Goal: Task Accomplishment & Management: Use online tool/utility

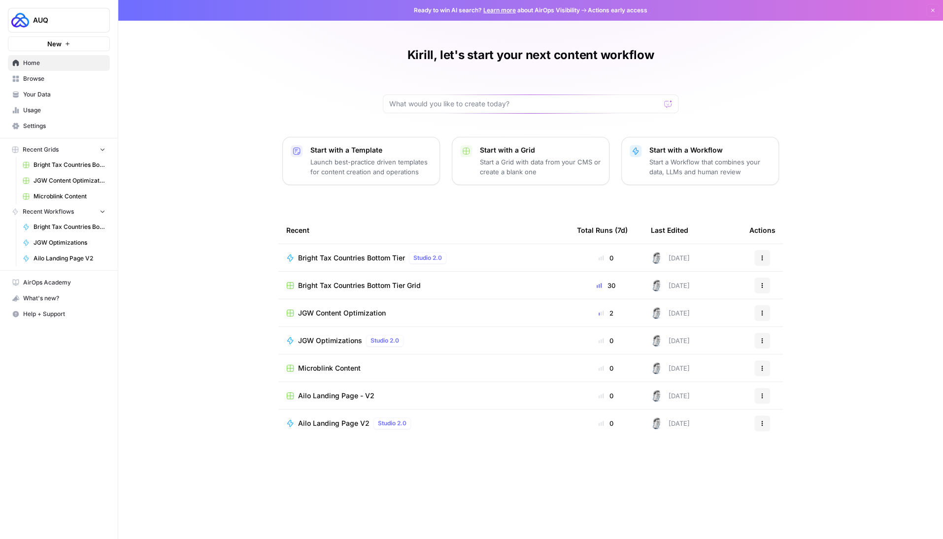
click at [45, 79] on span "Browse" at bounding box center [64, 78] width 82 height 9
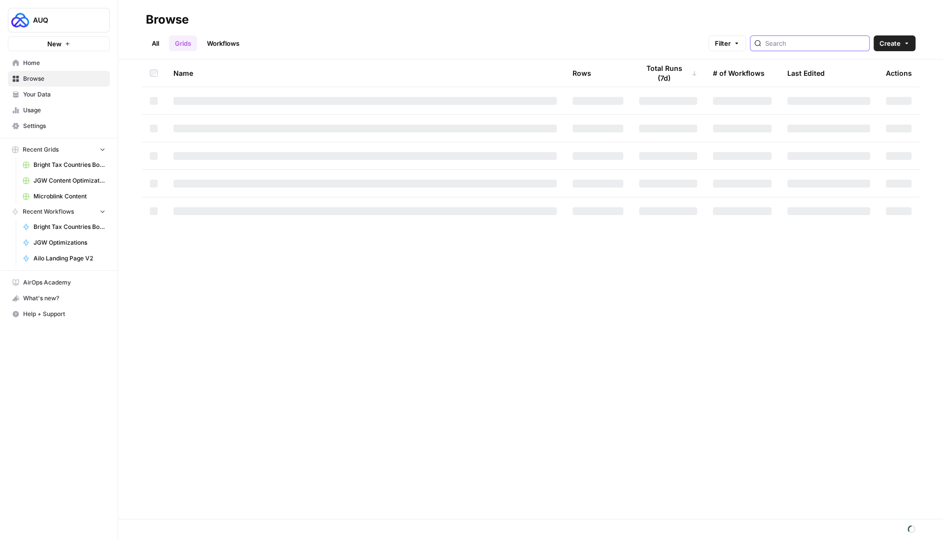
click at [797, 48] on input "search" at bounding box center [815, 43] width 100 height 10
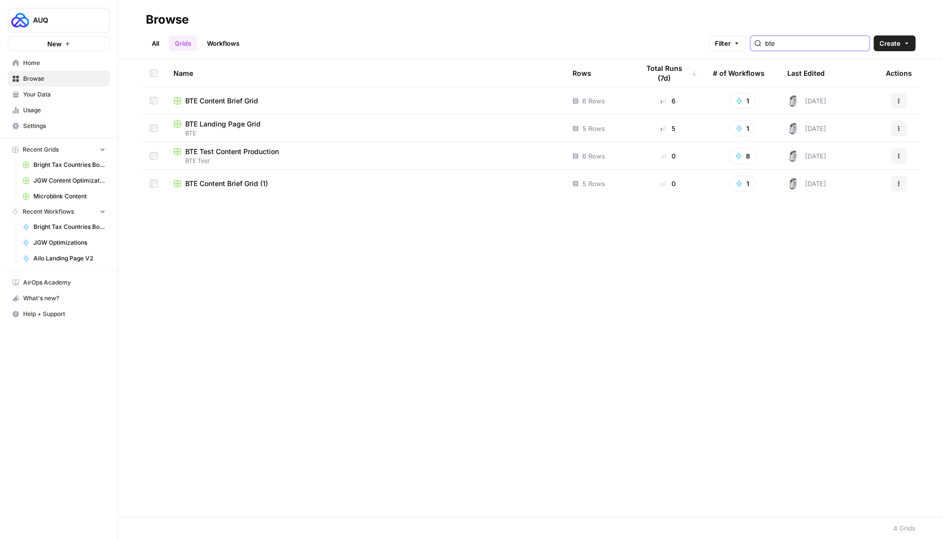
type input "bte"
click at [227, 45] on link "Workflows" at bounding box center [223, 43] width 44 height 16
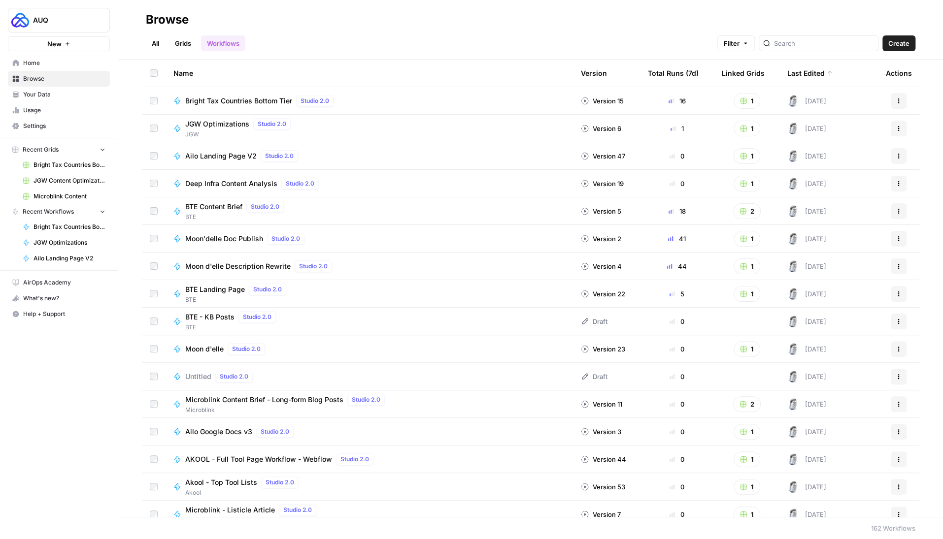
click at [813, 48] on div at bounding box center [819, 43] width 120 height 16
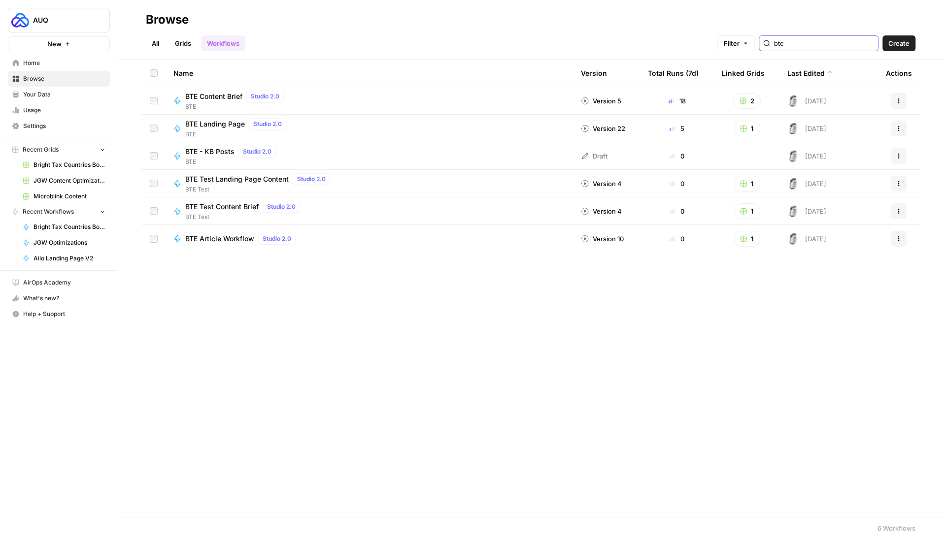
click at [804, 41] on input "bte" at bounding box center [824, 43] width 100 height 10
type input "bright"
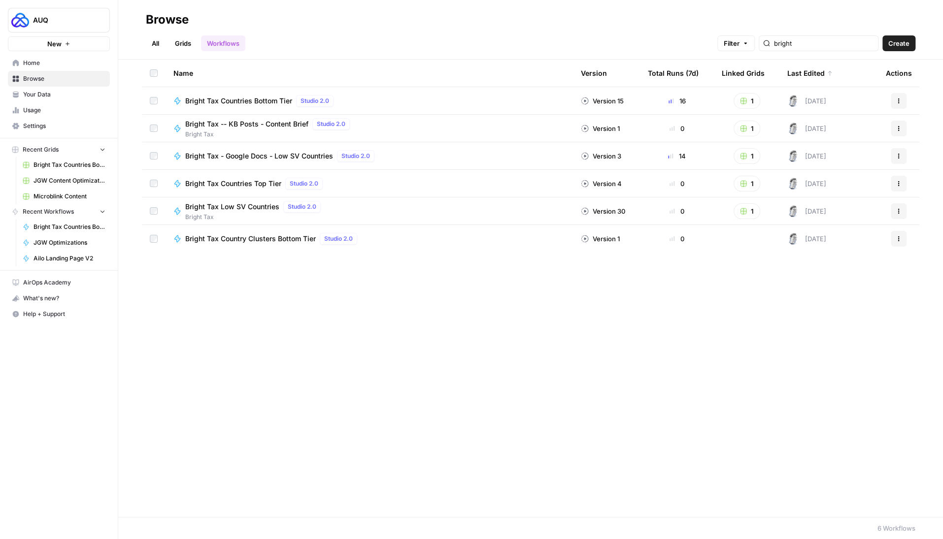
click at [252, 101] on span "Bright Tax Countries Bottom Tier" at bounding box center [238, 101] width 107 height 10
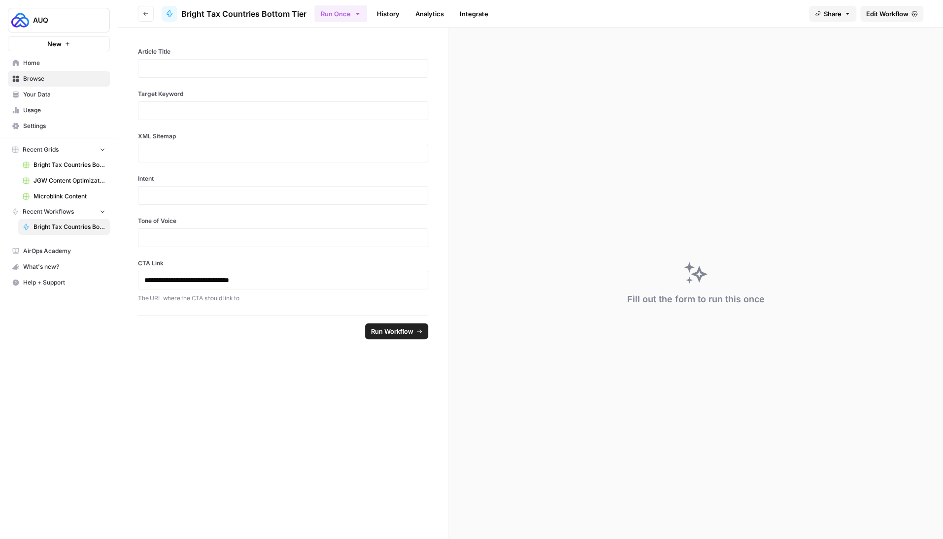
click at [870, 13] on span "Edit Workflow" at bounding box center [887, 14] width 42 height 10
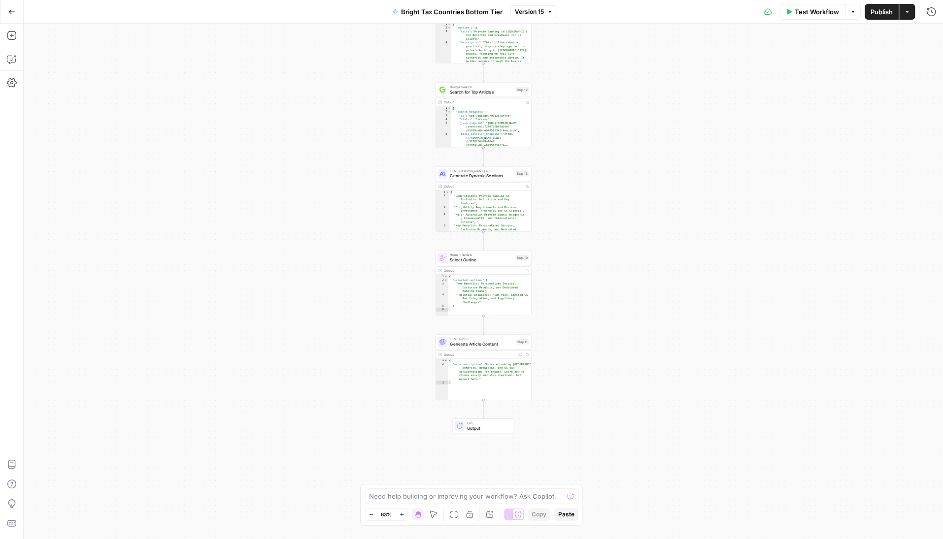
click at [462, 344] on span "Generate Article Content" at bounding box center [482, 344] width 64 height 6
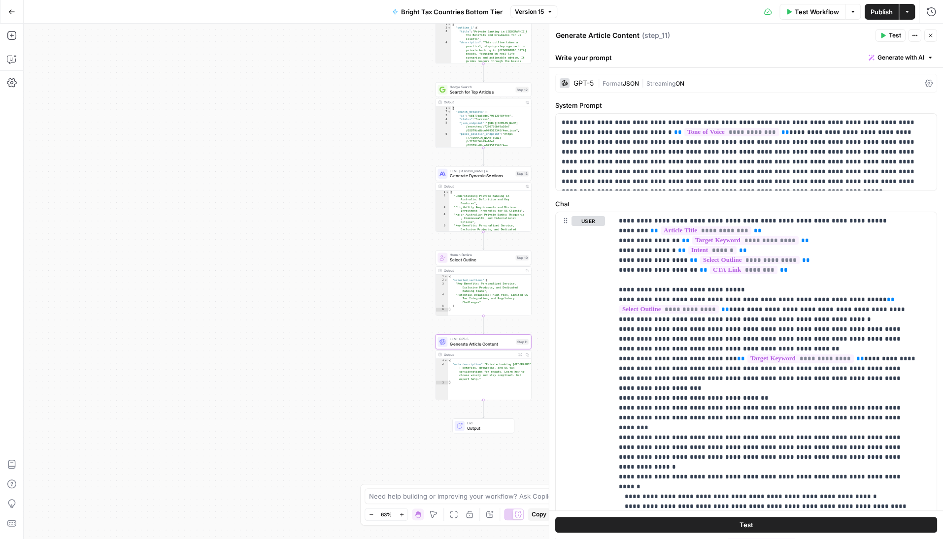
click at [727, 81] on div "| Format JSON | Streaming ON" at bounding box center [758, 83] width 323 height 9
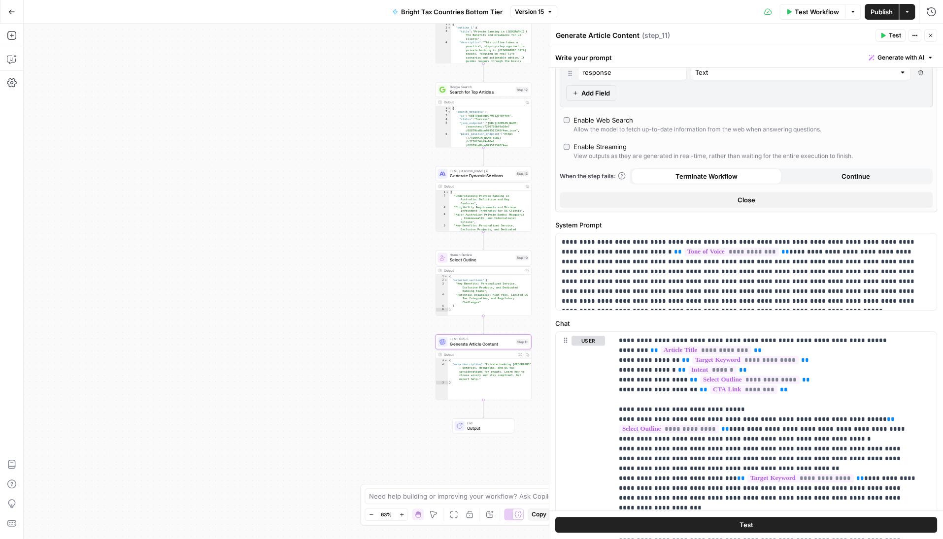
scroll to position [18, 0]
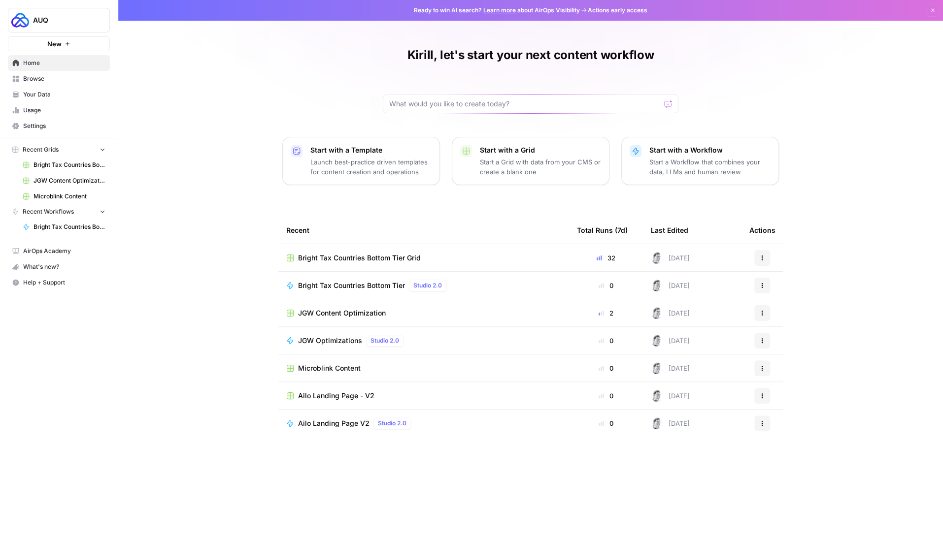
click at [41, 66] on span "Home" at bounding box center [64, 63] width 82 height 9
click at [39, 78] on span "Browse" at bounding box center [64, 78] width 82 height 9
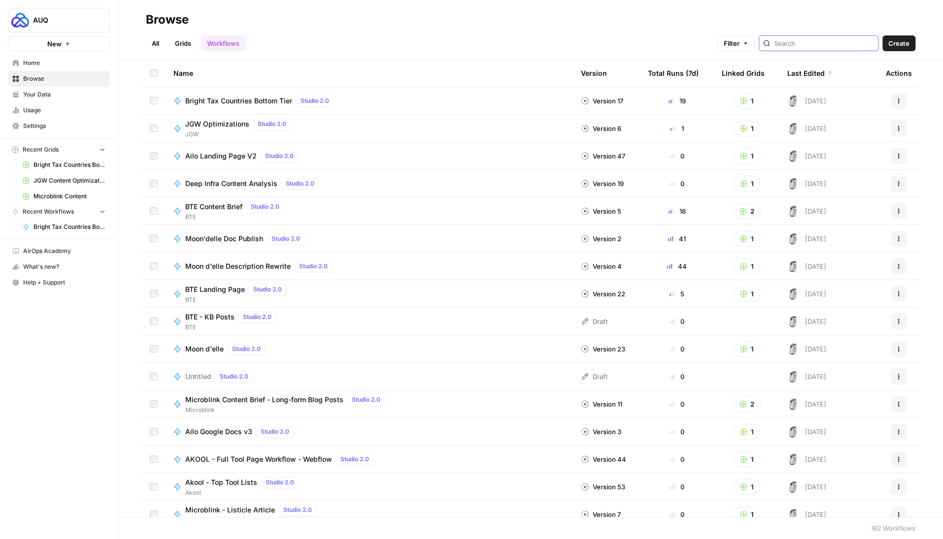
click at [816, 46] on input "search" at bounding box center [824, 43] width 100 height 10
type input "bright"
type input "ailo"
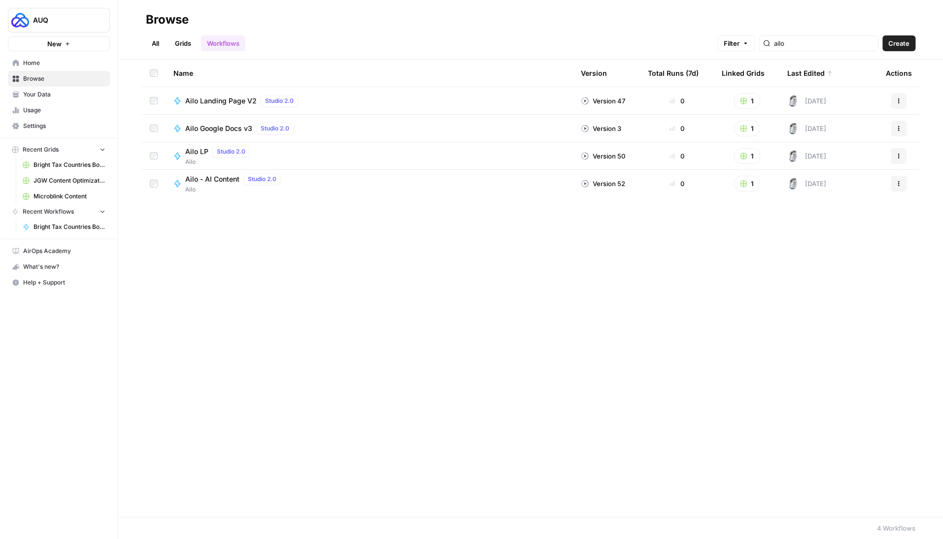
click at [221, 99] on span "Ailo Landing Page V2" at bounding box center [220, 101] width 71 height 10
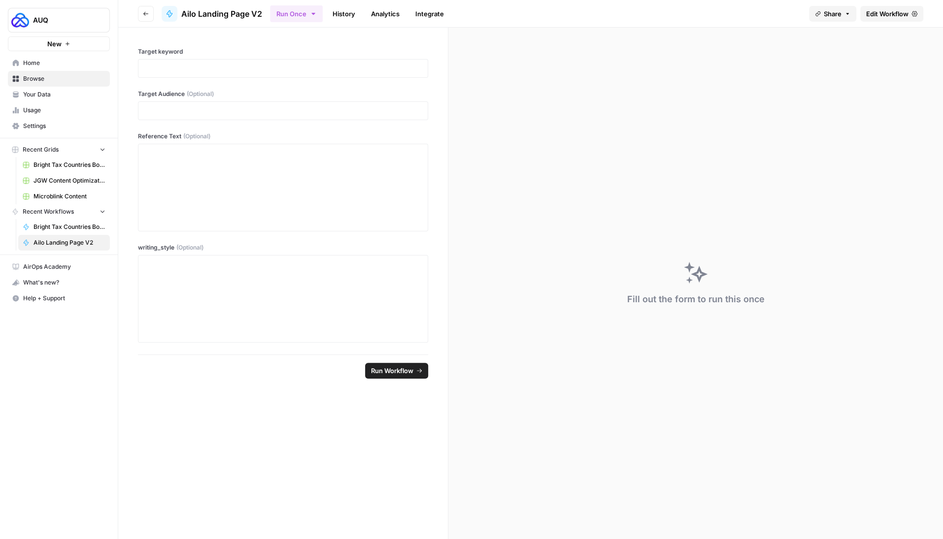
click at [142, 17] on button "Go back" at bounding box center [146, 14] width 16 height 16
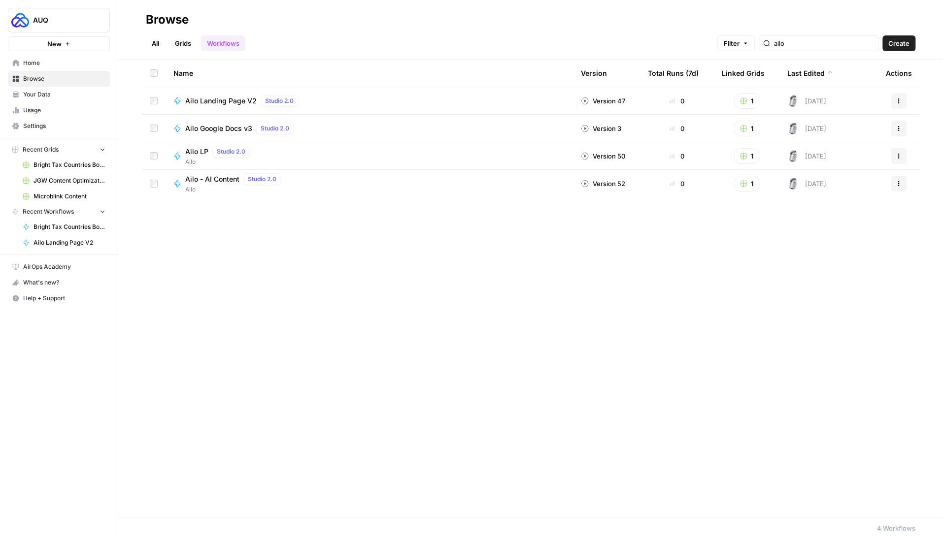
click at [188, 54] on header "Browse All Grids Workflows Filter ailo Create" at bounding box center [530, 30] width 825 height 60
click at [185, 43] on link "Grids" at bounding box center [183, 43] width 28 height 16
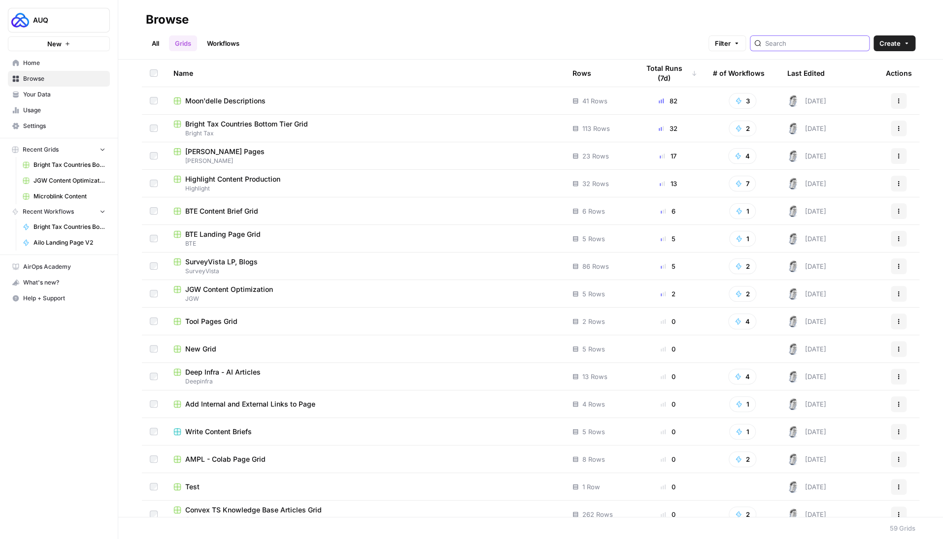
click at [822, 40] on input "search" at bounding box center [815, 43] width 100 height 10
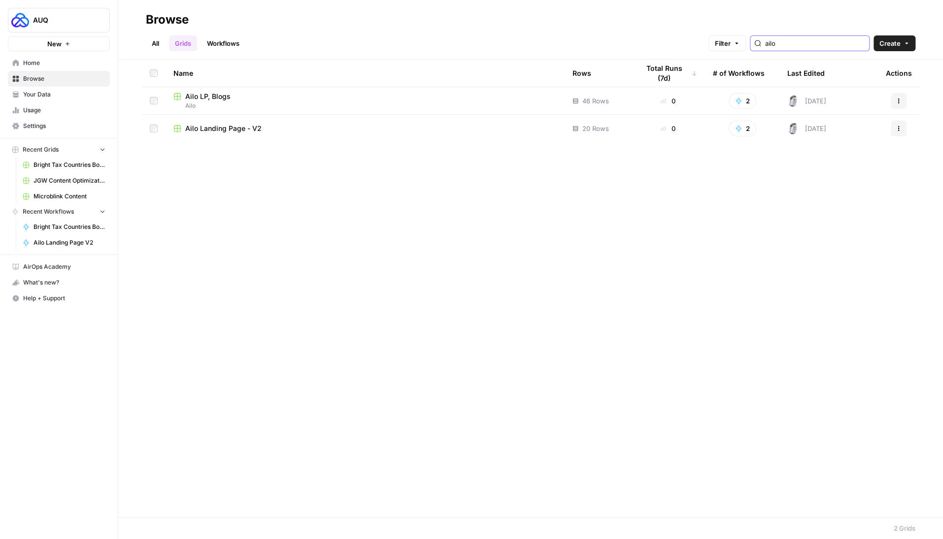
type input "ailo"
click at [231, 125] on span "Ailo Landing Page - V2" at bounding box center [223, 129] width 76 height 10
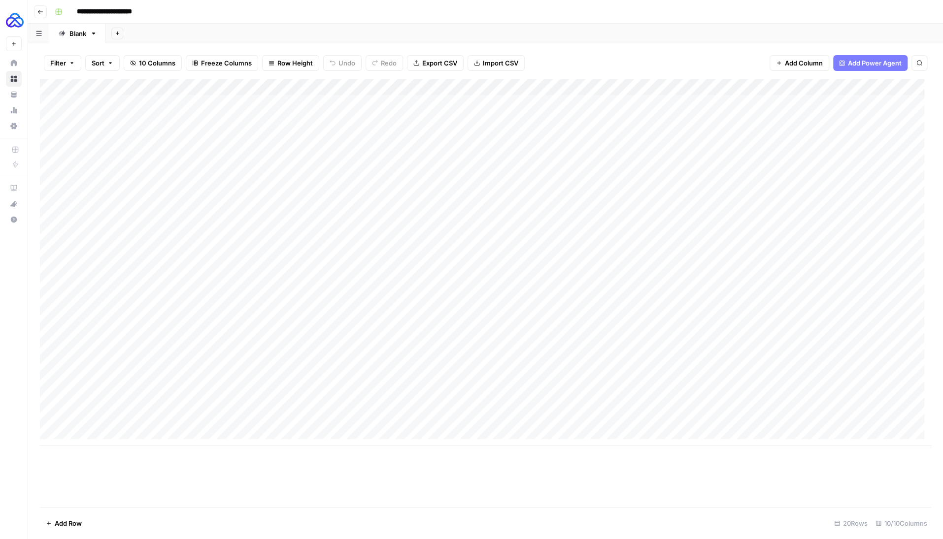
drag, startPoint x: 680, startPoint y: 106, endPoint x: 652, endPoint y: 419, distance: 313.5
click at [652, 419] on div "Add Column" at bounding box center [485, 262] width 891 height 367
click at [571, 305] on div "Add Column" at bounding box center [485, 262] width 891 height 367
click at [571, 305] on body "**********" at bounding box center [471, 269] width 943 height 539
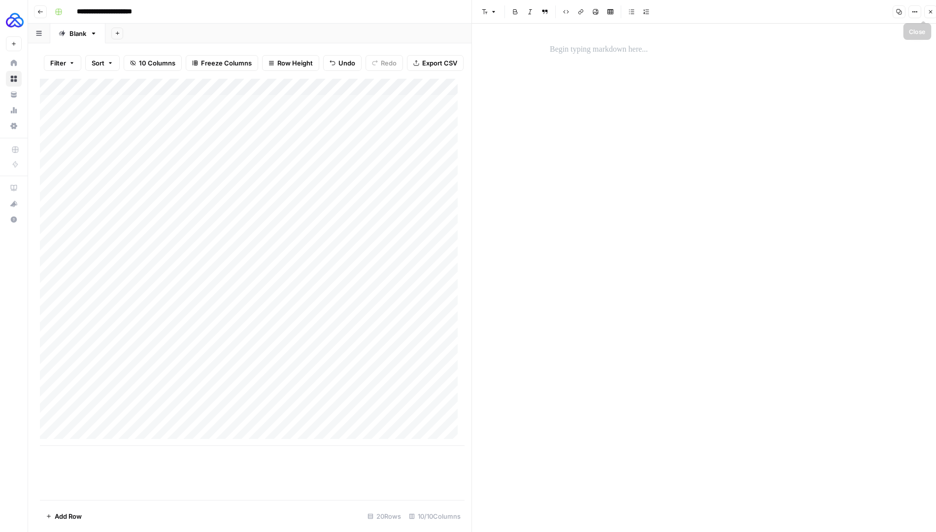
click at [927, 13] on button "Close" at bounding box center [930, 11] width 13 height 13
click at [625, 304] on div "Add Column" at bounding box center [485, 262] width 891 height 367
click at [625, 304] on div at bounding box center [664, 304] width 242 height 18
click at [625, 99] on div at bounding box center [707, 282] width 327 height 516
click at [607, 48] on p at bounding box center [707, 49] width 315 height 13
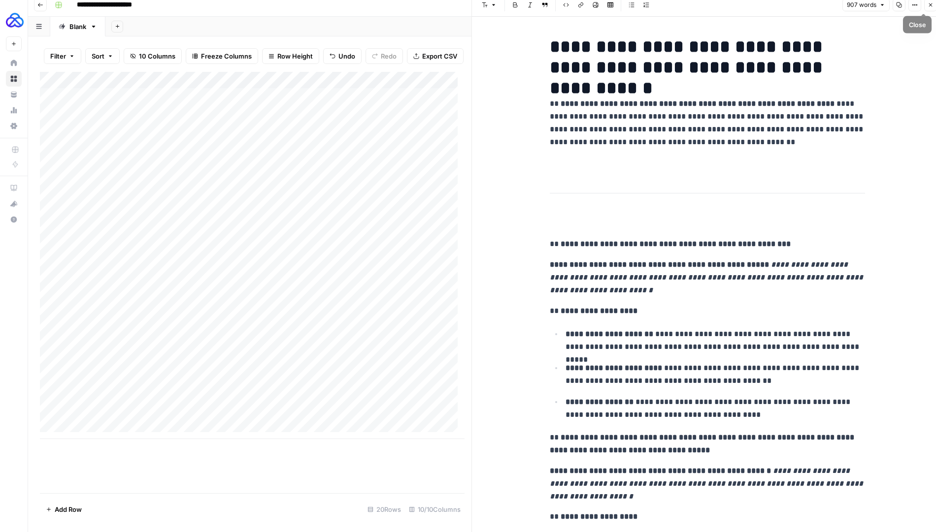
click at [931, 3] on icon "button" at bounding box center [930, 4] width 3 height 3
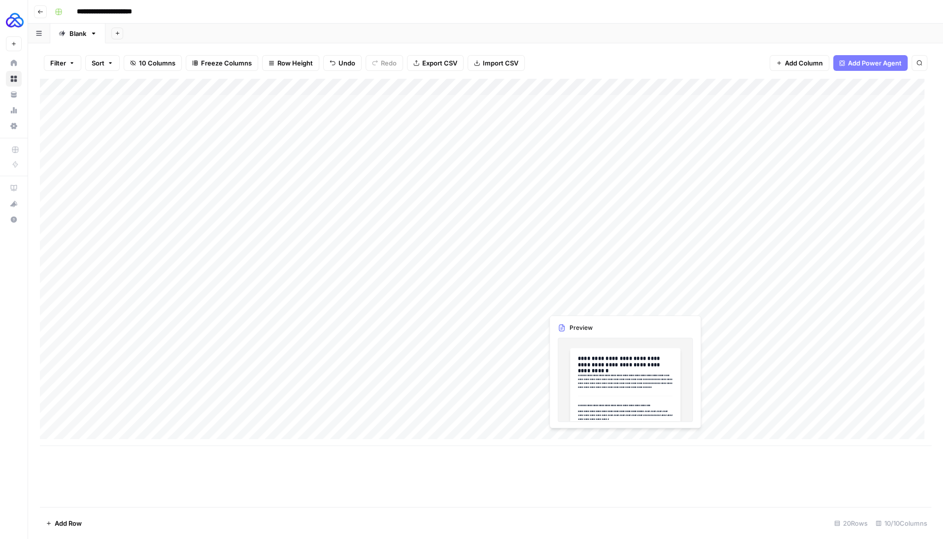
click at [606, 304] on div "Add Column" at bounding box center [485, 262] width 891 height 367
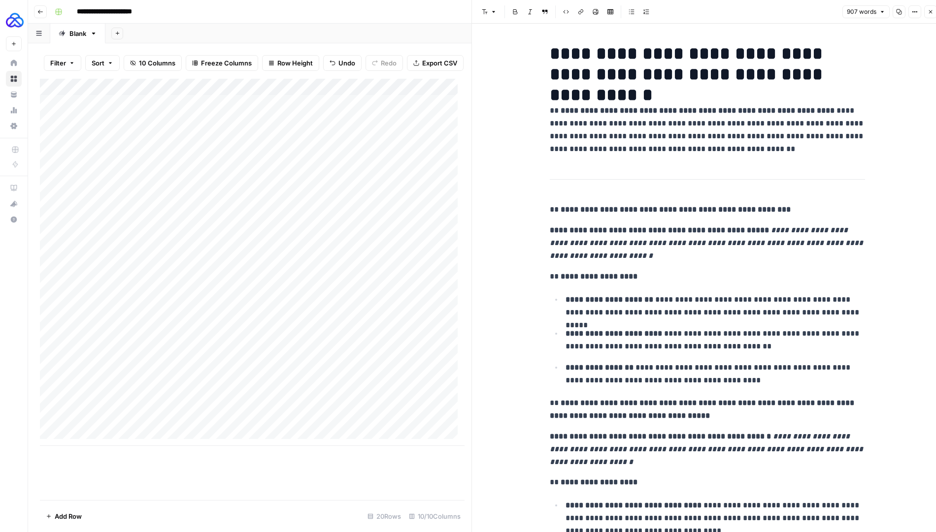
click at [930, 16] on button "Close" at bounding box center [930, 11] width 13 height 13
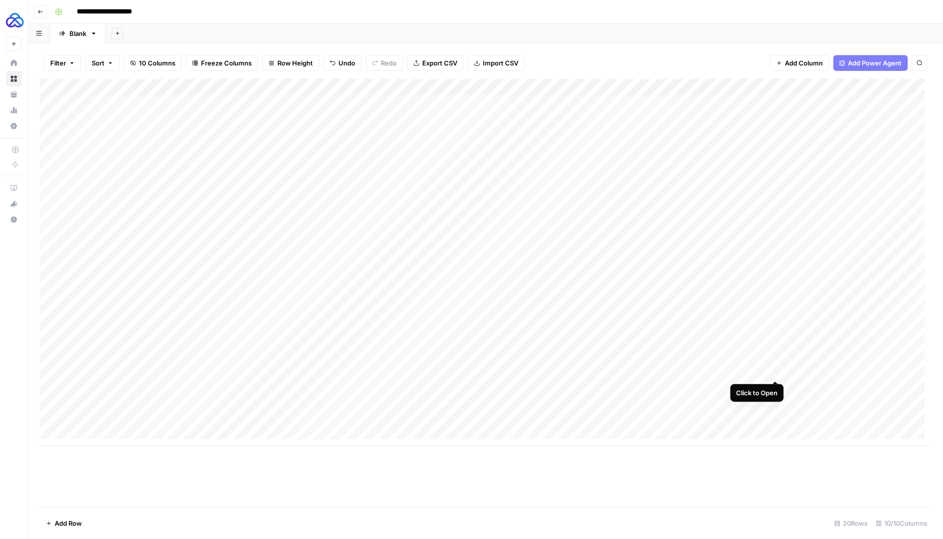
drag, startPoint x: 782, startPoint y: 310, endPoint x: 770, endPoint y: 366, distance: 57.5
click at [770, 366] on div "Add Column" at bounding box center [485, 262] width 891 height 367
click at [591, 390] on div "Add Column" at bounding box center [485, 262] width 891 height 367
click at [591, 389] on div "Add Column" at bounding box center [485, 262] width 891 height 367
click at [591, 389] on div at bounding box center [664, 388] width 242 height 18
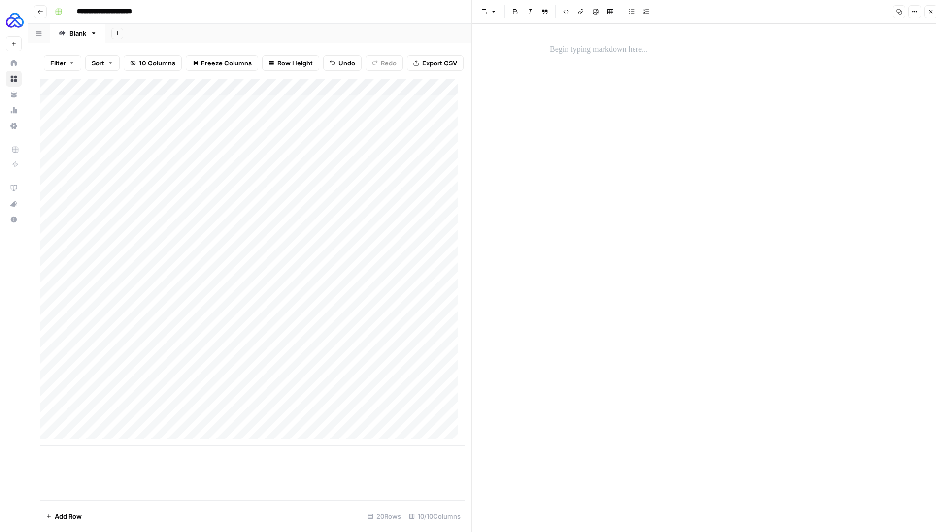
click at [614, 50] on p at bounding box center [707, 49] width 315 height 13
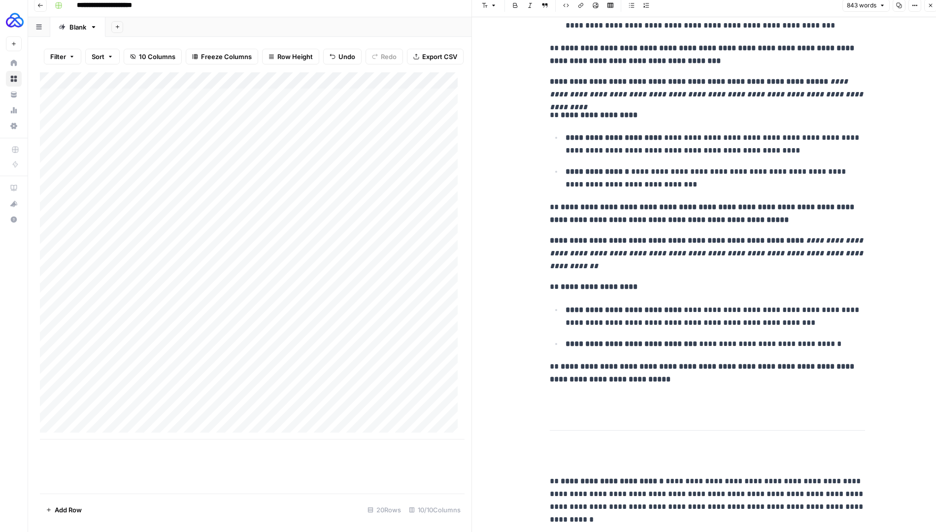
click at [933, 6] on button "Close" at bounding box center [930, 5] width 13 height 13
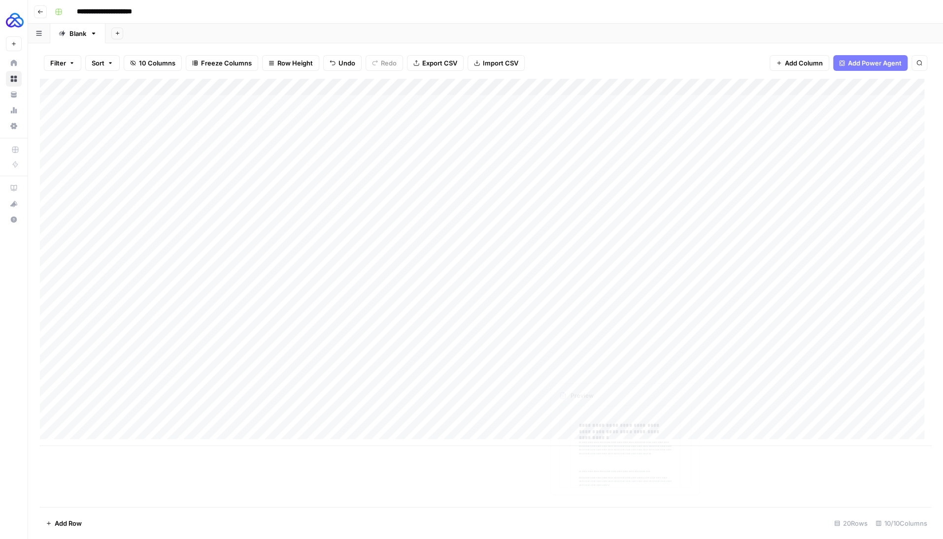
click at [612, 397] on div "Add Column" at bounding box center [485, 262] width 891 height 367
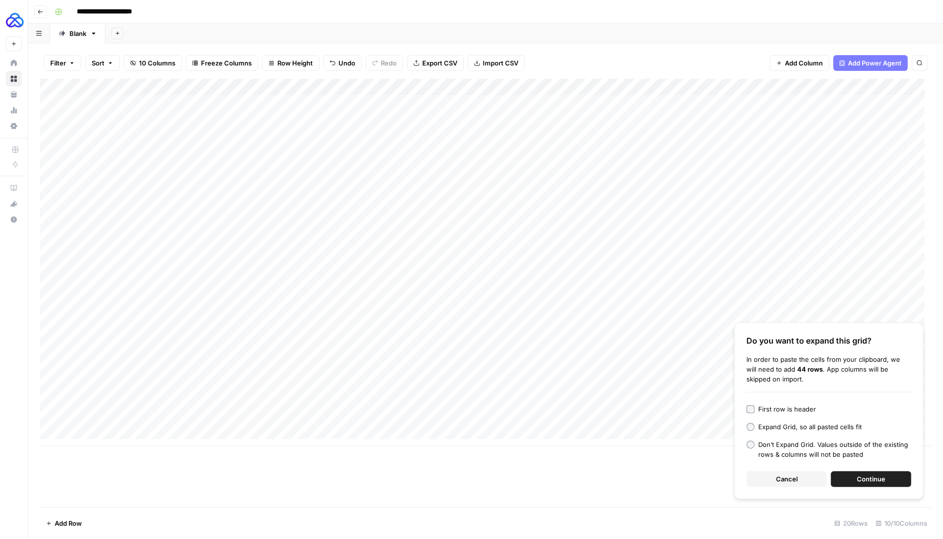
click at [792, 480] on span "Cancel" at bounding box center [787, 479] width 22 height 10
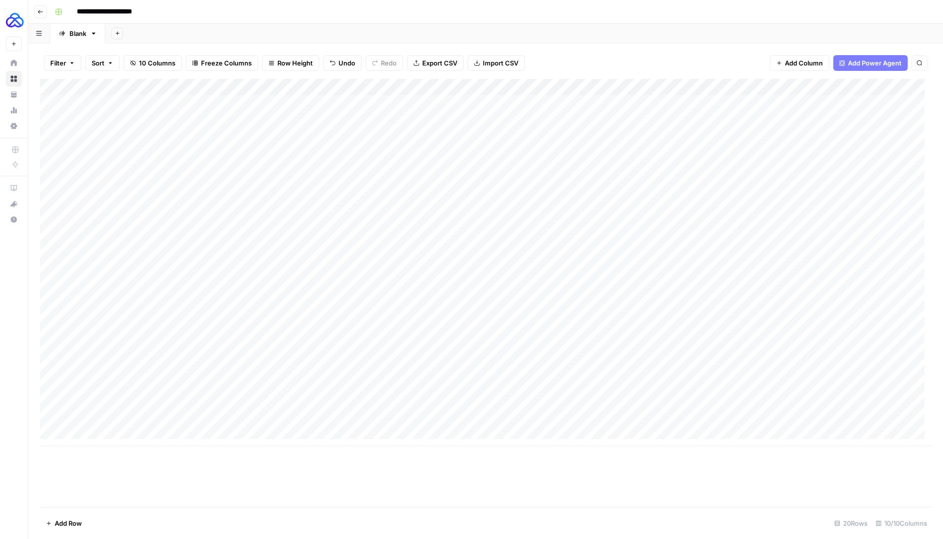
click at [733, 403] on div "Add Column" at bounding box center [485, 262] width 891 height 367
click at [733, 403] on div at bounding box center [664, 405] width 242 height 18
click at [929, 12] on icon "button" at bounding box center [930, 12] width 6 height 6
click at [647, 291] on div "Add Column" at bounding box center [485, 262] width 891 height 367
click at [571, 103] on div "Add Column" at bounding box center [485, 262] width 891 height 367
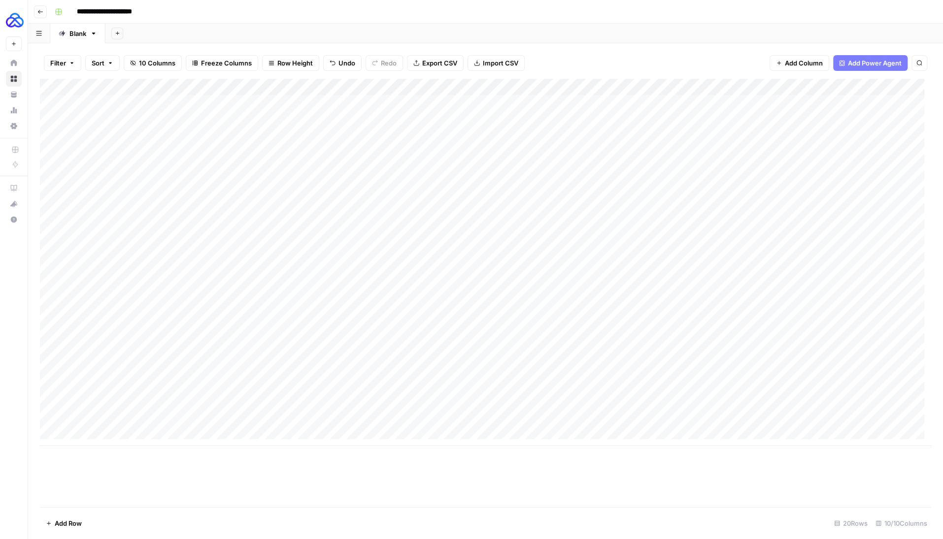
click at [571, 103] on div "Add Column" at bounding box center [485, 262] width 891 height 367
click at [590, 51] on p at bounding box center [707, 49] width 315 height 13
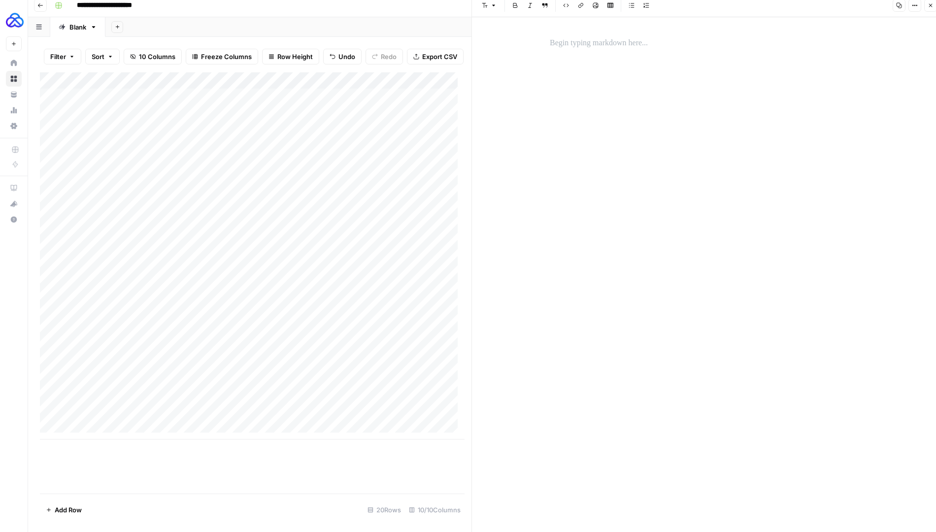
scroll to position [1281, 0]
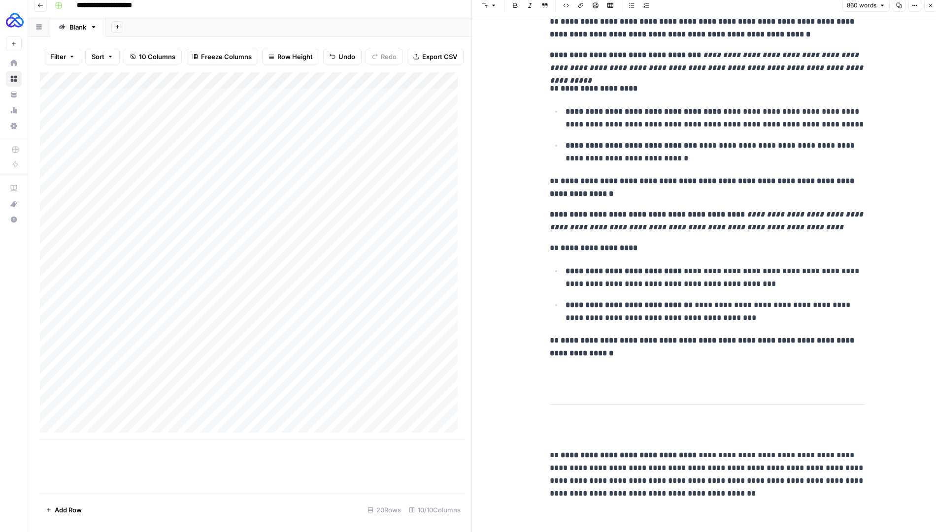
click at [927, 3] on icon "button" at bounding box center [930, 5] width 6 height 6
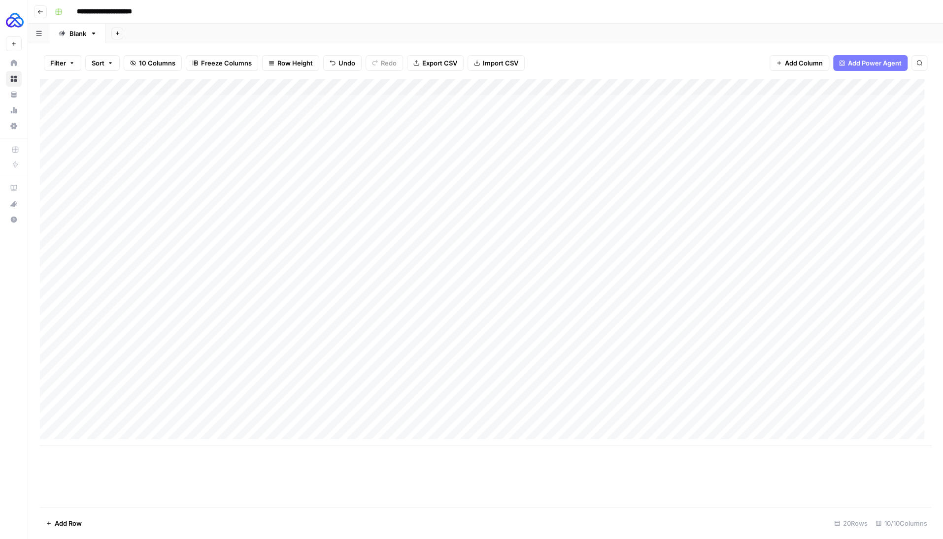
drag, startPoint x: 784, startPoint y: 111, endPoint x: 764, endPoint y: 286, distance: 176.0
click at [765, 286] on div "Add Column" at bounding box center [485, 262] width 891 height 367
click at [684, 57] on div "Filter Sort 10 Columns Freeze Columns Row Height Undo Redo Export CSV Import CS…" at bounding box center [485, 63] width 891 height 32
